Goal: Task Accomplishment & Management: Complete application form

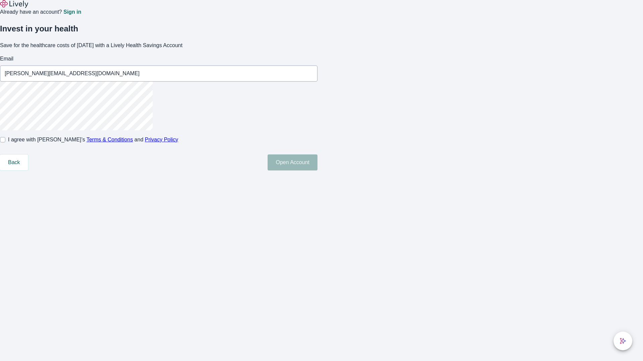
click at [5, 143] on input "I agree with Lively’s Terms & Conditions and Privacy Policy" at bounding box center [2, 139] width 5 height 5
checkbox input "true"
click at [317, 171] on button "Open Account" at bounding box center [292, 163] width 50 height 16
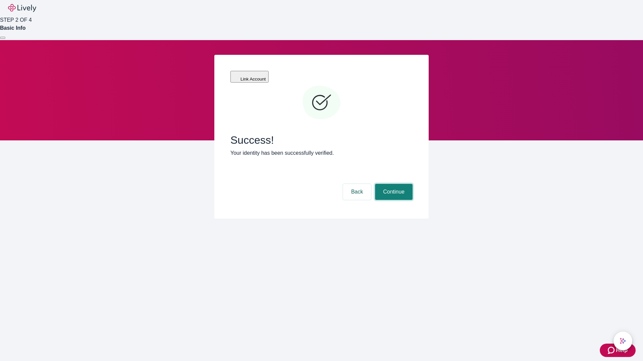
click at [393, 184] on button "Continue" at bounding box center [393, 192] width 37 height 16
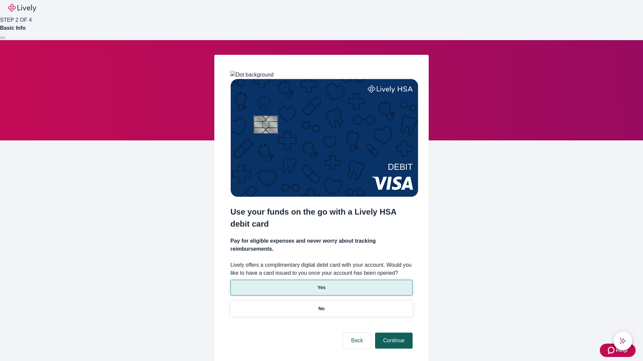
click at [321, 284] on p "Yes" at bounding box center [321, 287] width 8 height 7
click at [393, 333] on button "Continue" at bounding box center [393, 341] width 37 height 16
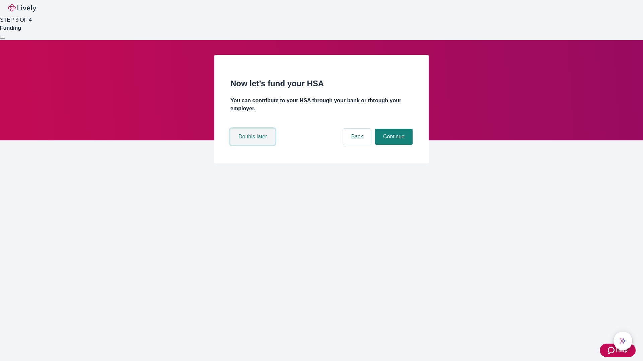
click at [253, 145] on button "Do this later" at bounding box center [252, 137] width 45 height 16
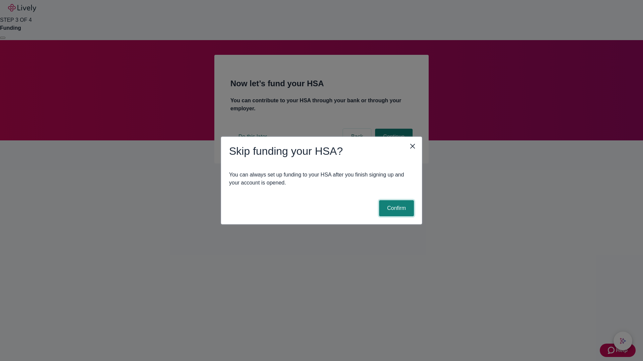
click at [395, 209] on button "Confirm" at bounding box center [396, 208] width 35 height 16
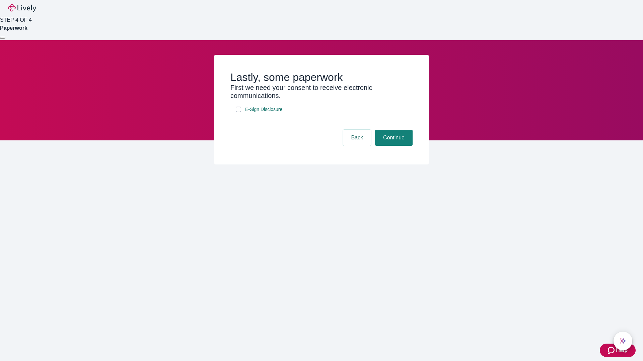
click at [238, 112] on input "E-Sign Disclosure" at bounding box center [238, 109] width 5 height 5
checkbox input "true"
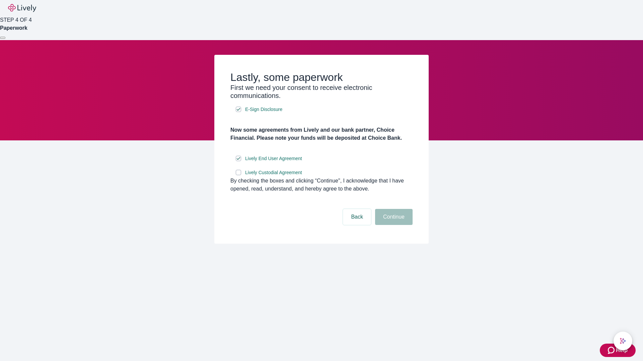
click at [238, 175] on input "Lively Custodial Agreement" at bounding box center [238, 172] width 5 height 5
checkbox input "true"
click at [393, 225] on button "Continue" at bounding box center [393, 217] width 37 height 16
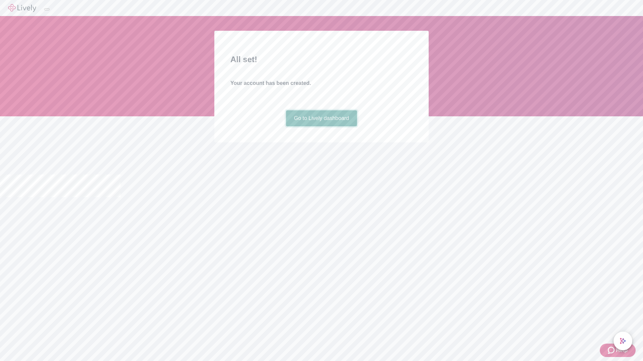
click at [321, 127] on link "Go to Lively dashboard" at bounding box center [321, 118] width 71 height 16
